Goal: Task Accomplishment & Management: Manage account settings

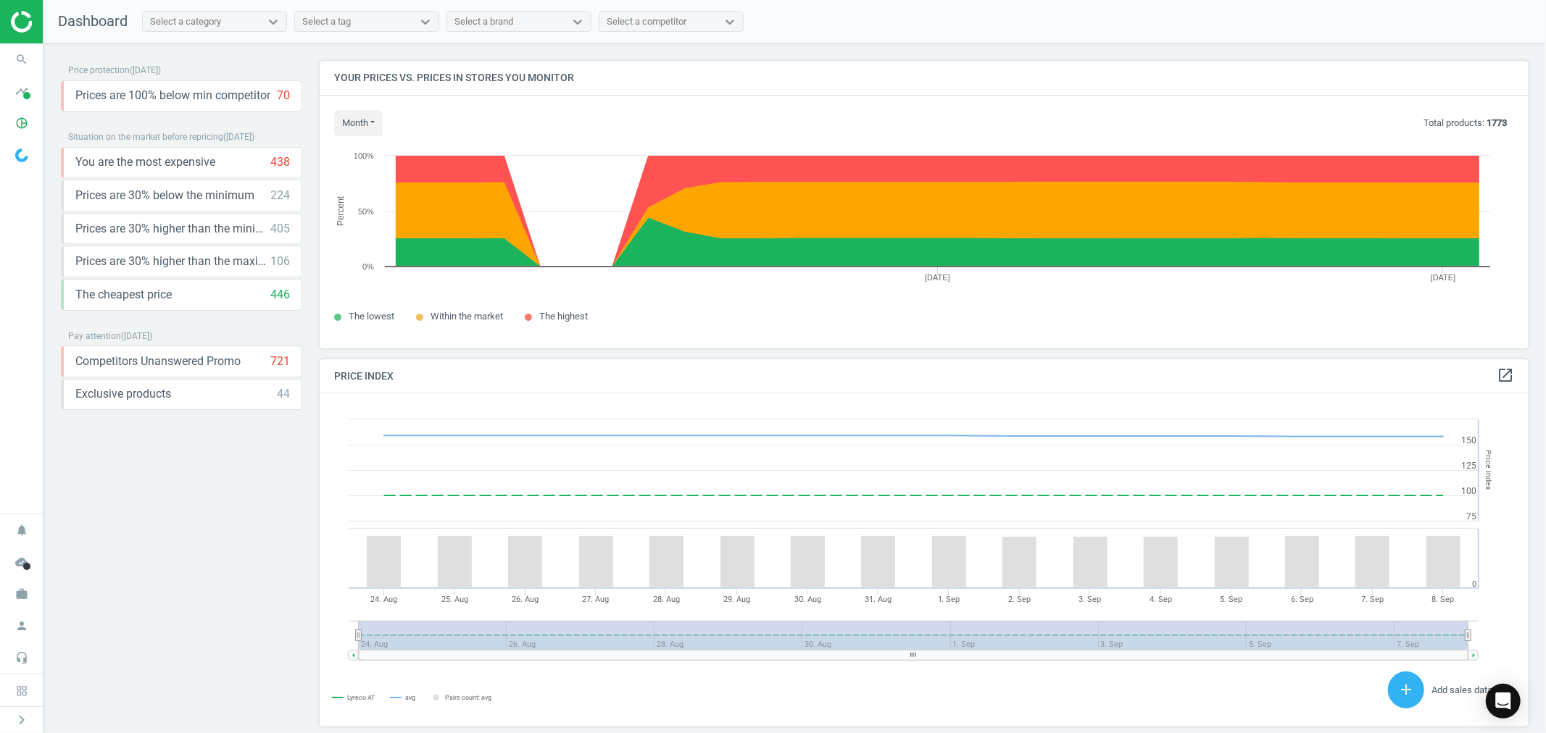
scroll to position [359, 1222]
click at [22, 593] on icon "work" at bounding box center [22, 595] width 28 height 28
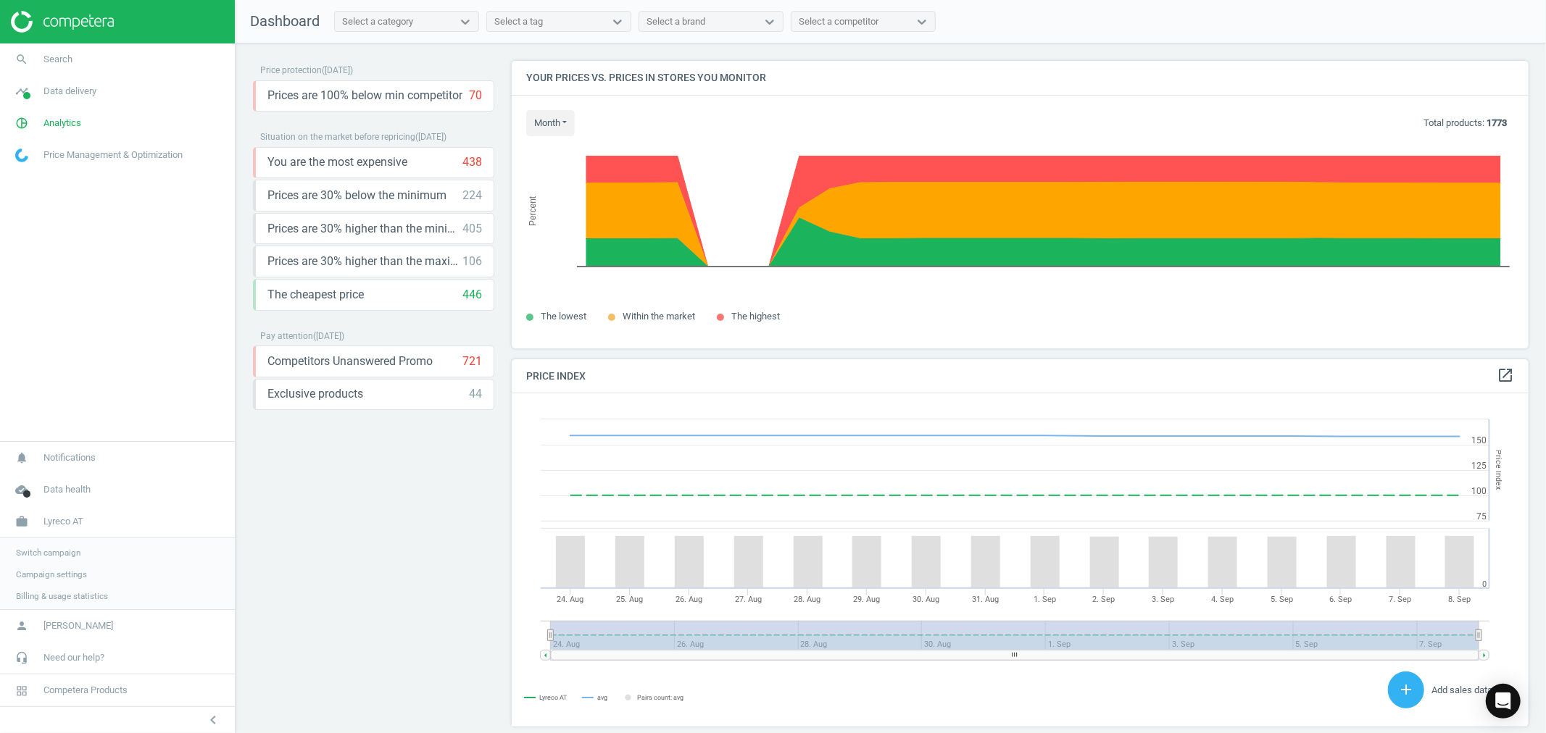
scroll to position [8, 8]
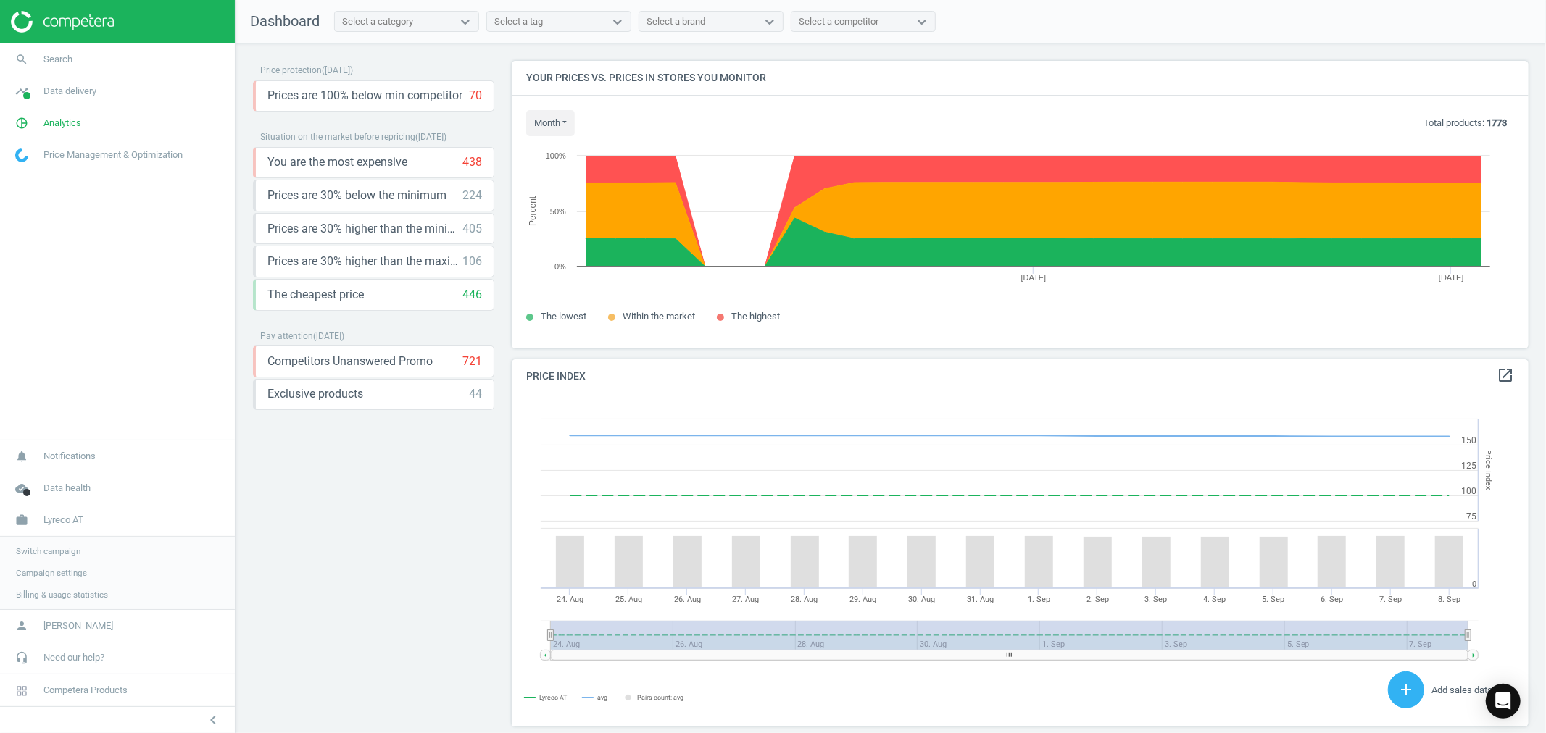
click at [55, 549] on span "Switch campaign" at bounding box center [48, 552] width 65 height 12
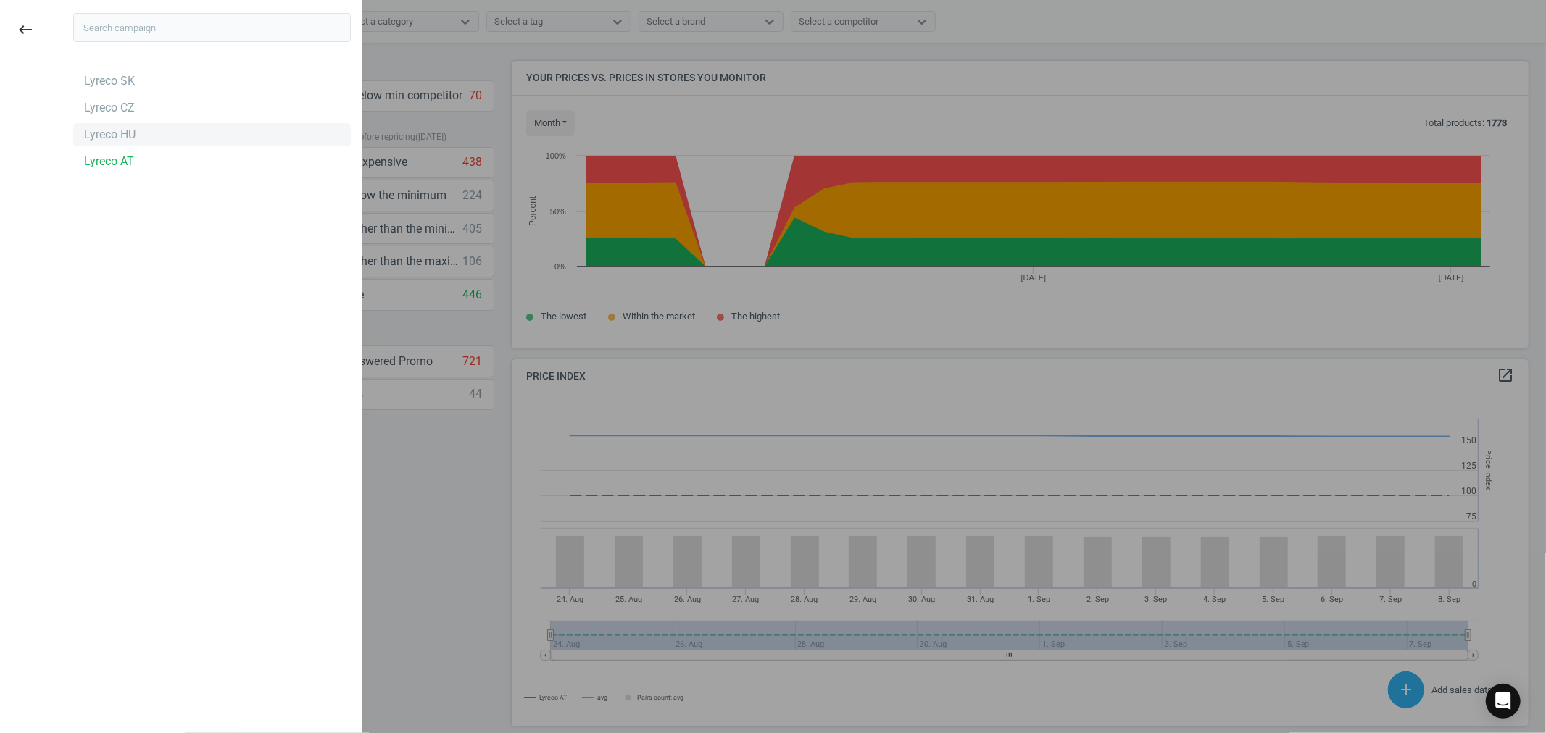
click at [123, 134] on div "Lyreco HU" at bounding box center [109, 135] width 51 height 16
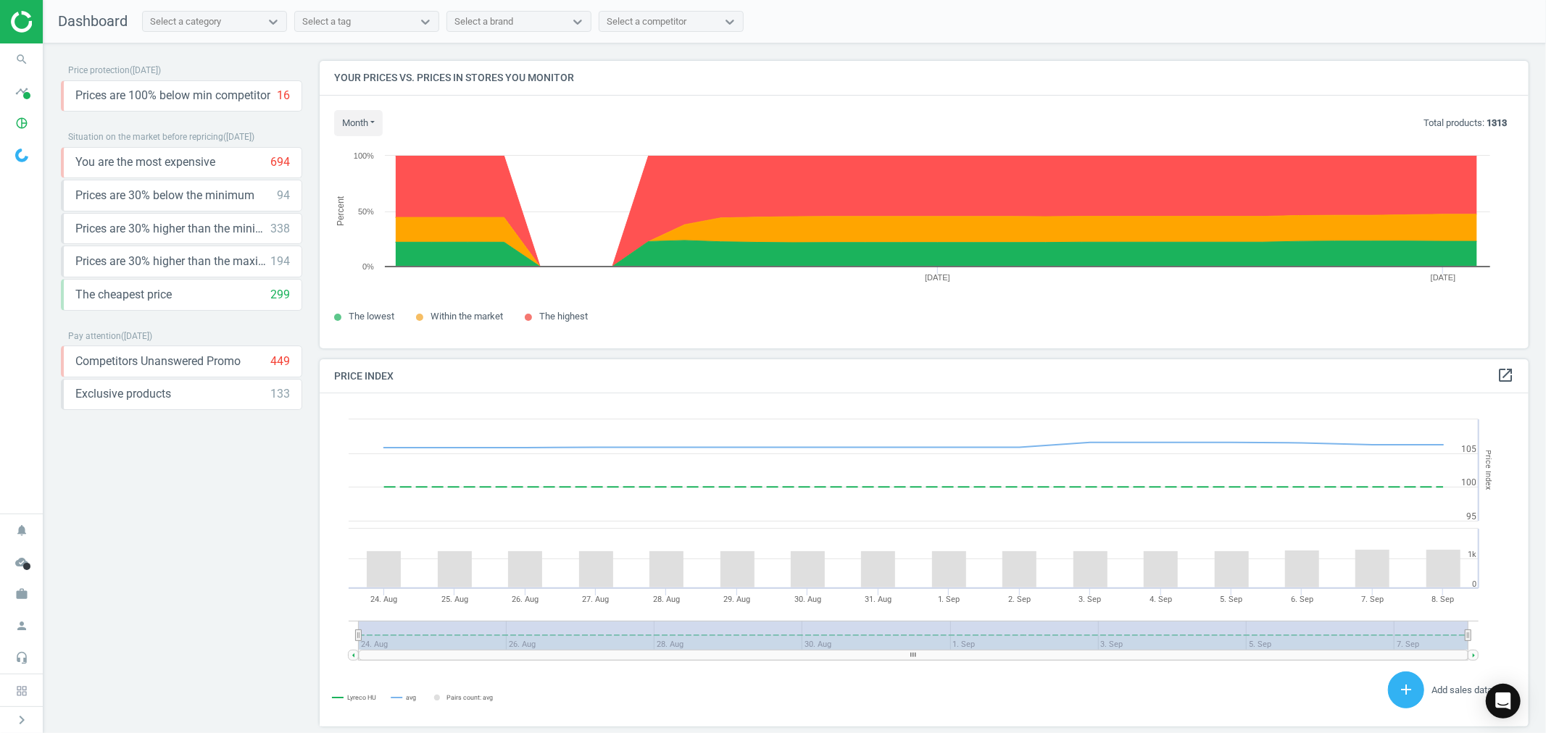
scroll to position [359, 1222]
